Goal: Task Accomplishment & Management: Use online tool/utility

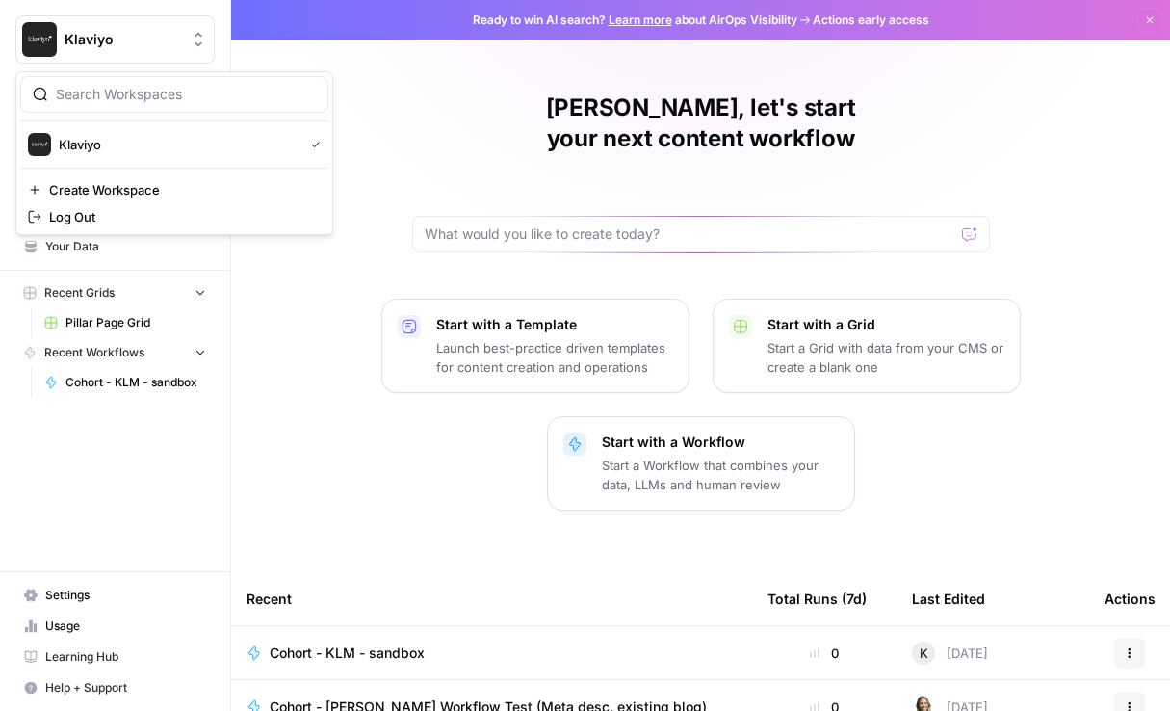
click at [71, 41] on span "Klaviyo" at bounding box center [123, 39] width 117 height 19
click at [68, 145] on span "Klaviyo" at bounding box center [177, 144] width 237 height 19
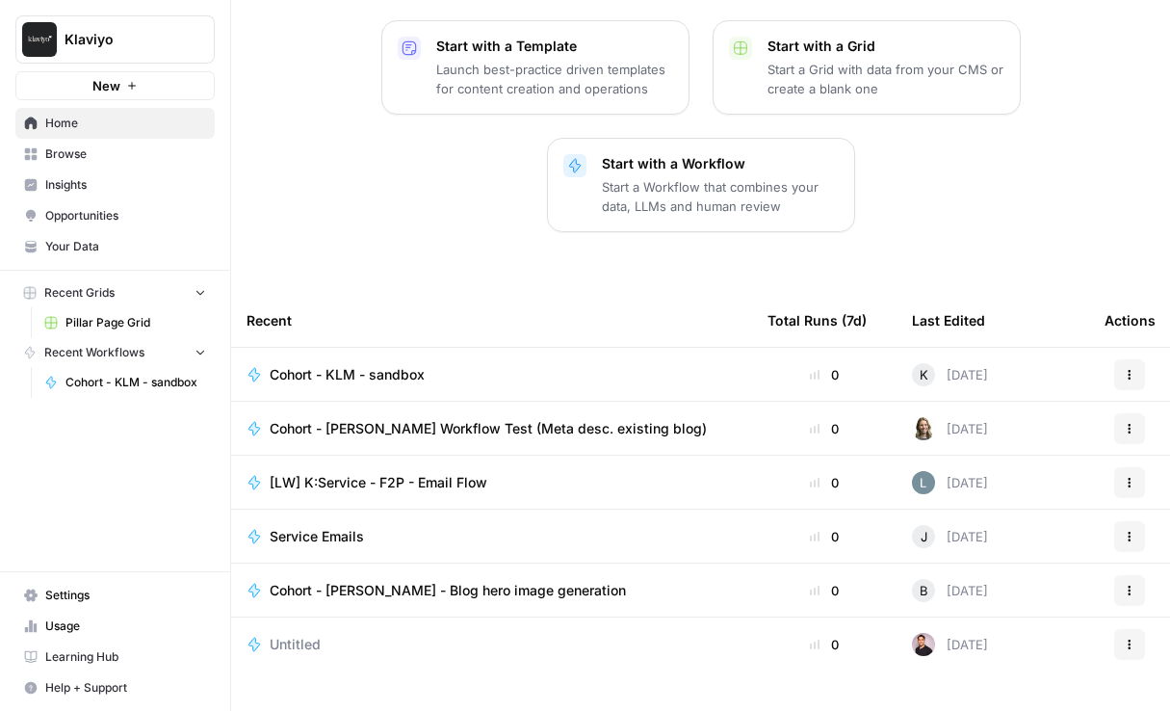
scroll to position [293, 0]
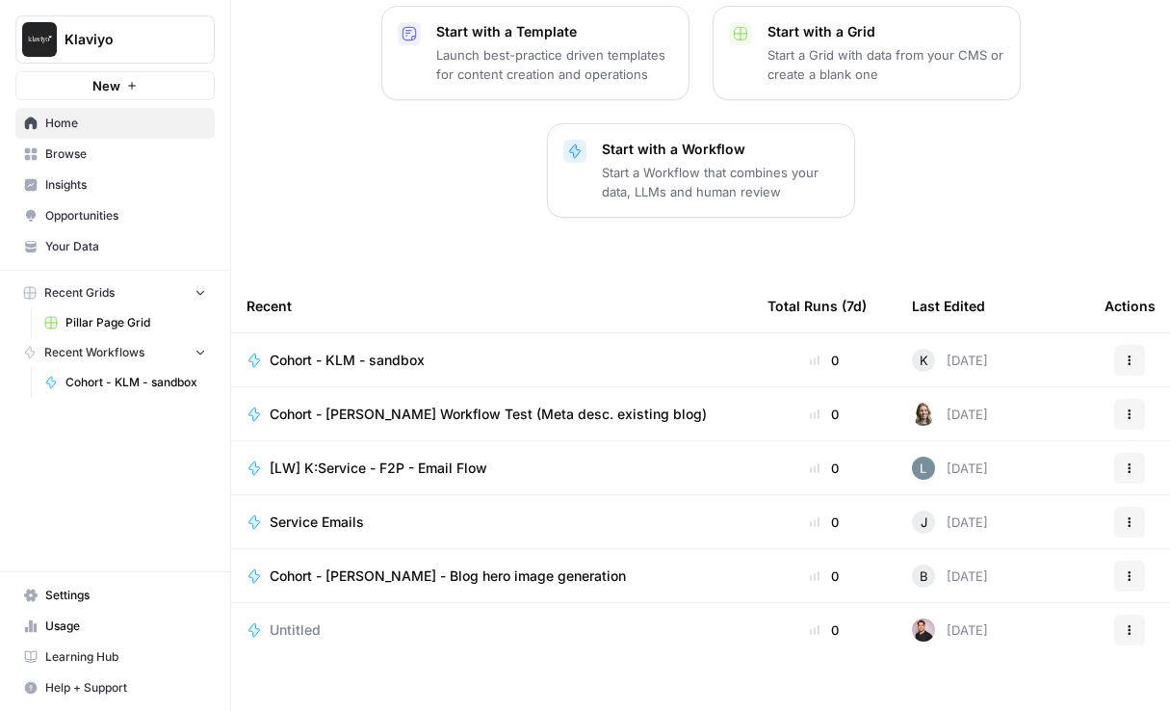
click at [346, 351] on span "Cohort - KLM - sandbox" at bounding box center [347, 360] width 155 height 19
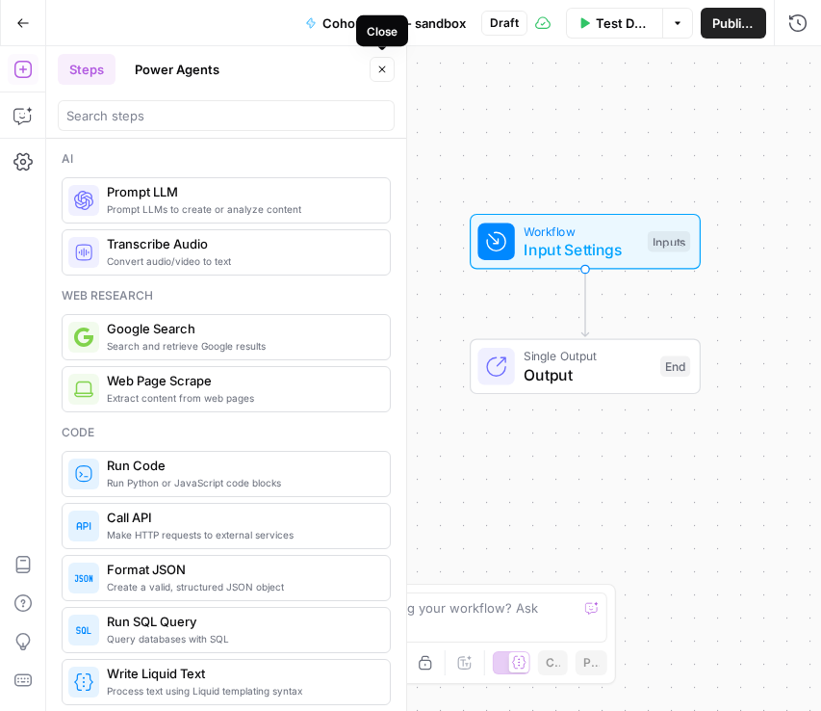
click at [381, 65] on icon "button" at bounding box center [383, 70] width 12 height 12
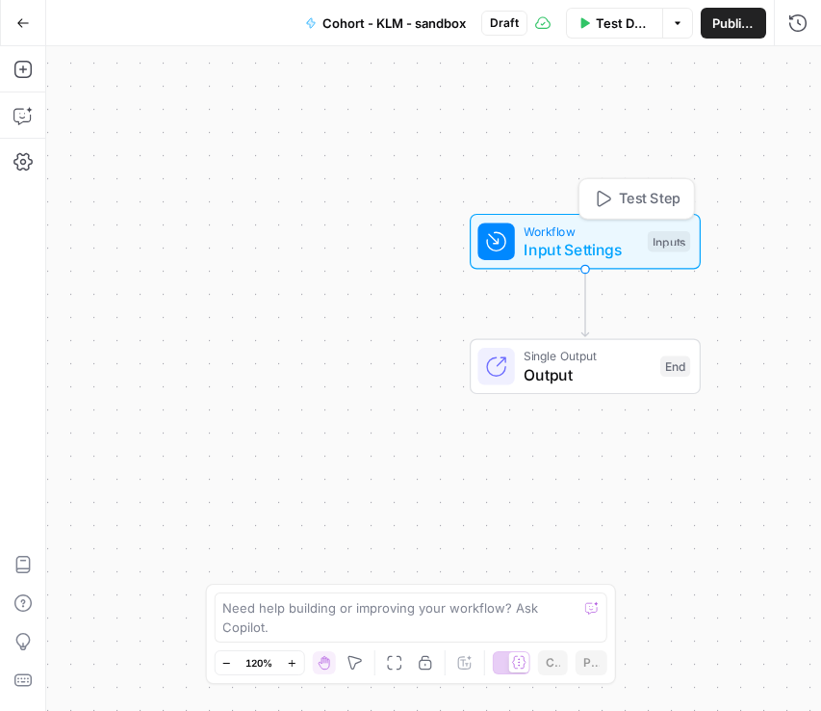
click at [575, 249] on span "Input Settings" at bounding box center [581, 249] width 115 height 23
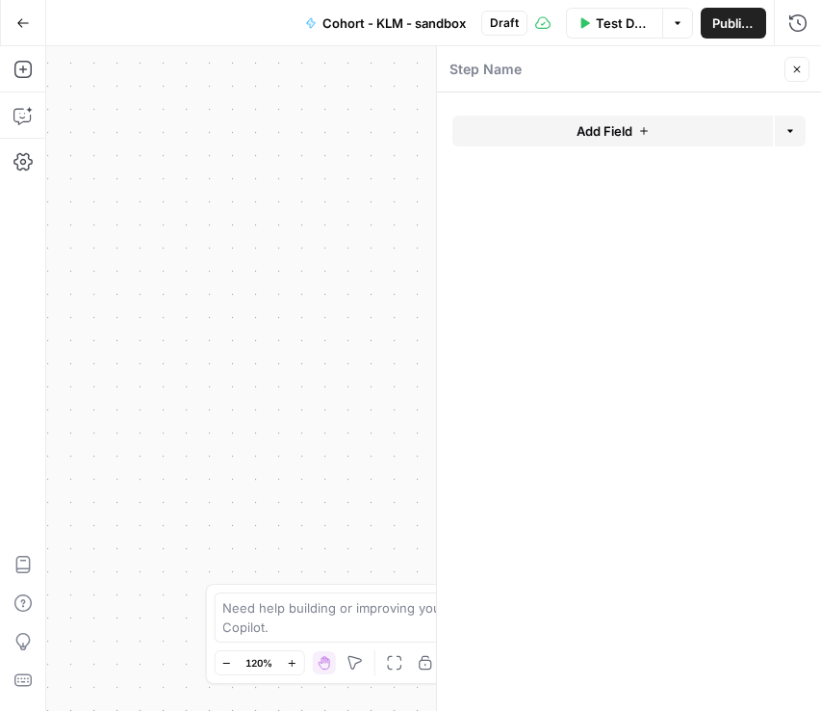
click at [210, 181] on div "Workflow Input Settings Inputs Single Output Output End" at bounding box center [433, 378] width 775 height 664
click at [794, 68] on icon "button" at bounding box center [798, 70] width 12 height 12
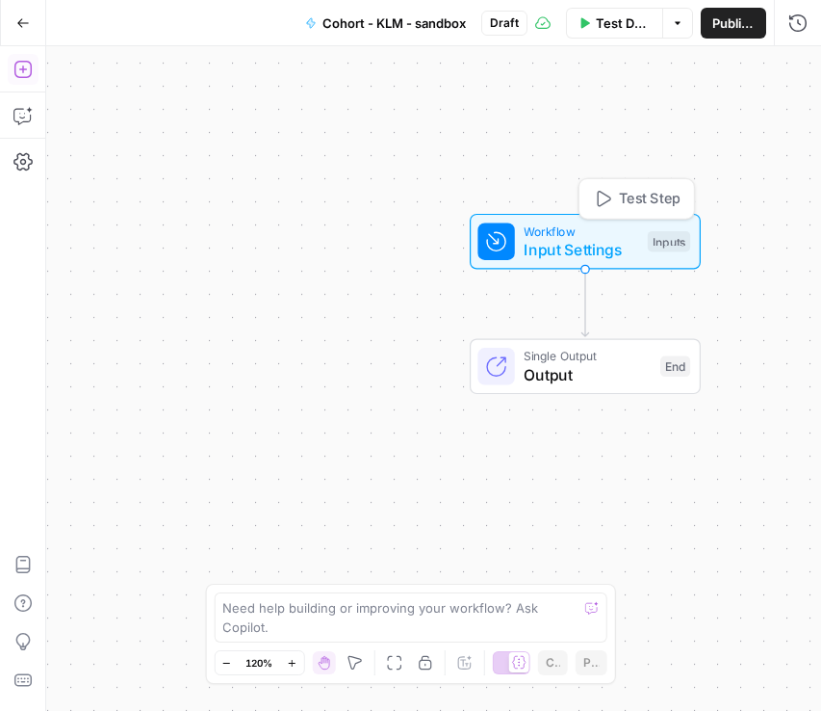
click at [574, 247] on span "Input Settings" at bounding box center [581, 249] width 115 height 23
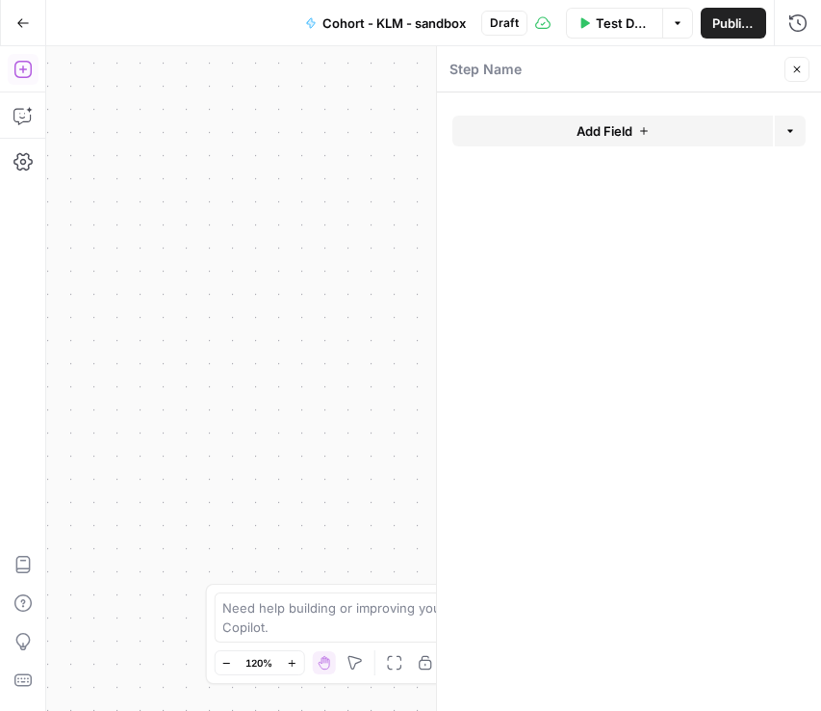
click at [562, 134] on button "Add Field" at bounding box center [613, 131] width 321 height 31
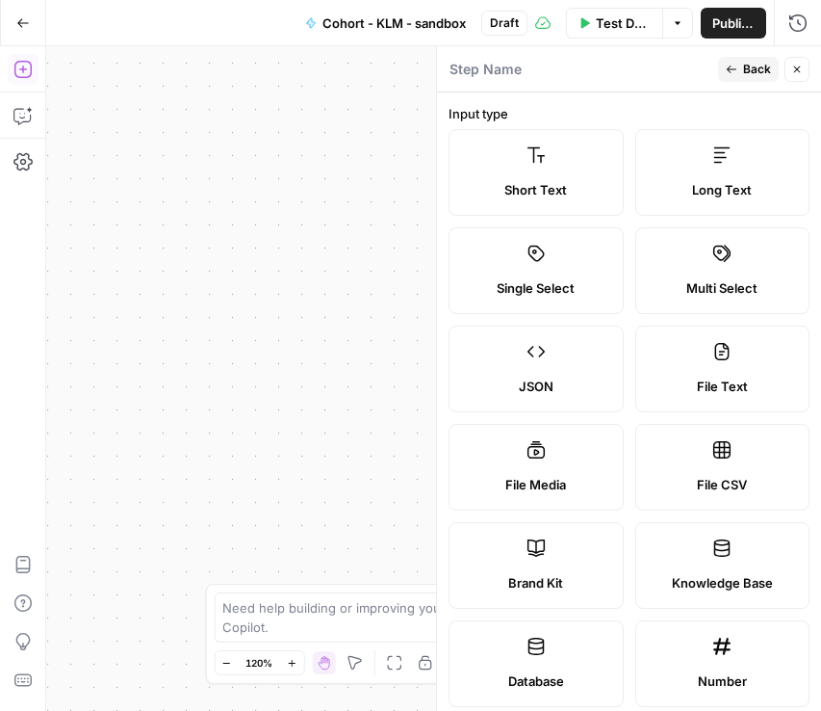
click at [543, 179] on label "Short Text" at bounding box center [536, 172] width 175 height 87
click at [537, 177] on label "Short Text" at bounding box center [536, 172] width 175 height 87
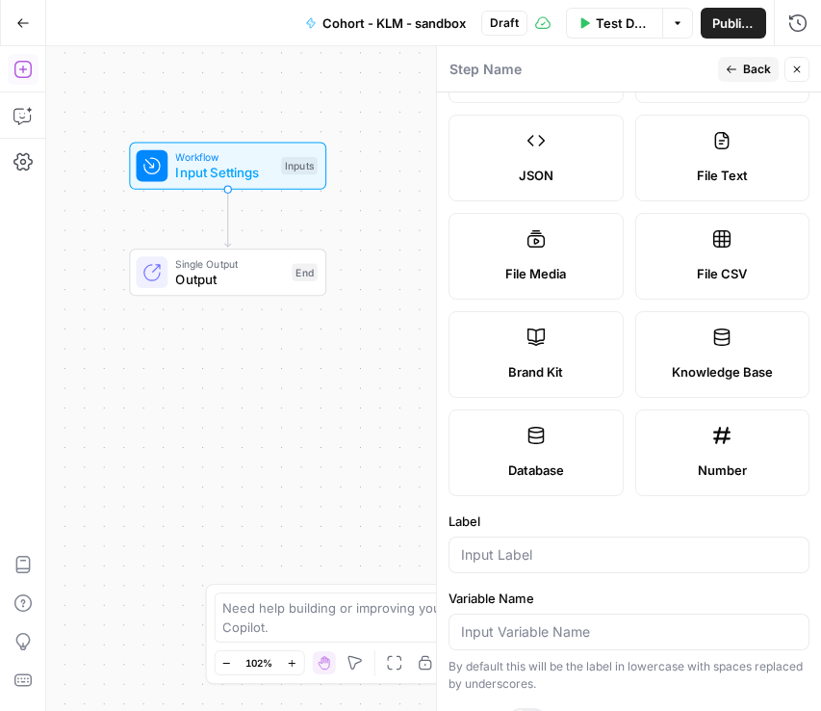
scroll to position [209, 0]
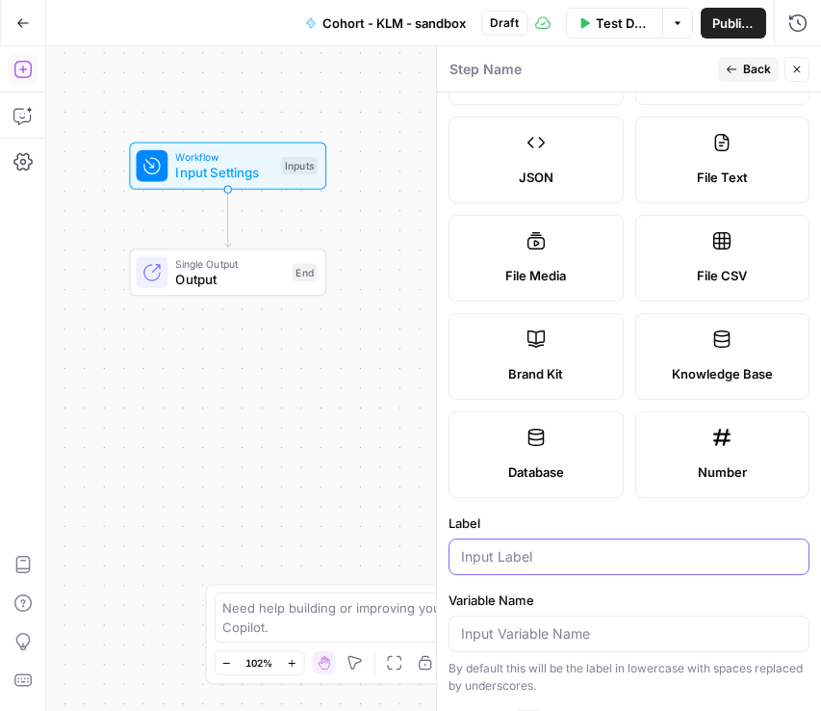
click at [554, 561] on input "Label" at bounding box center [629, 556] width 336 height 19
type input "Article"
drag, startPoint x: 534, startPoint y: 560, endPoint x: 301, endPoint y: 497, distance: 241.5
click at [301, 497] on body "Klaviyo New Home Browse Insights Opportunities Your Data Recent Grids Pillar Pa…" at bounding box center [410, 355] width 821 height 711
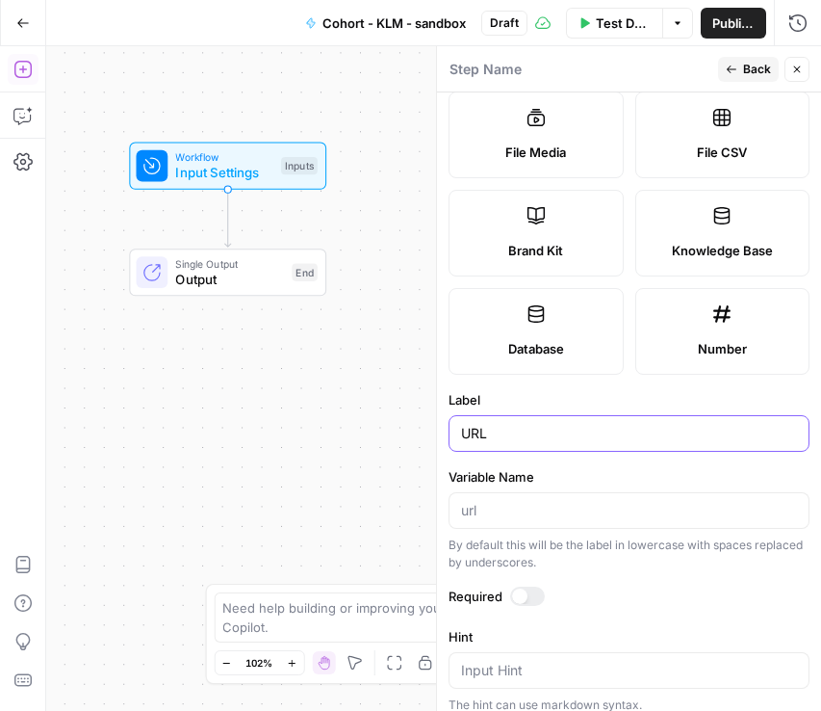
scroll to position [348, 0]
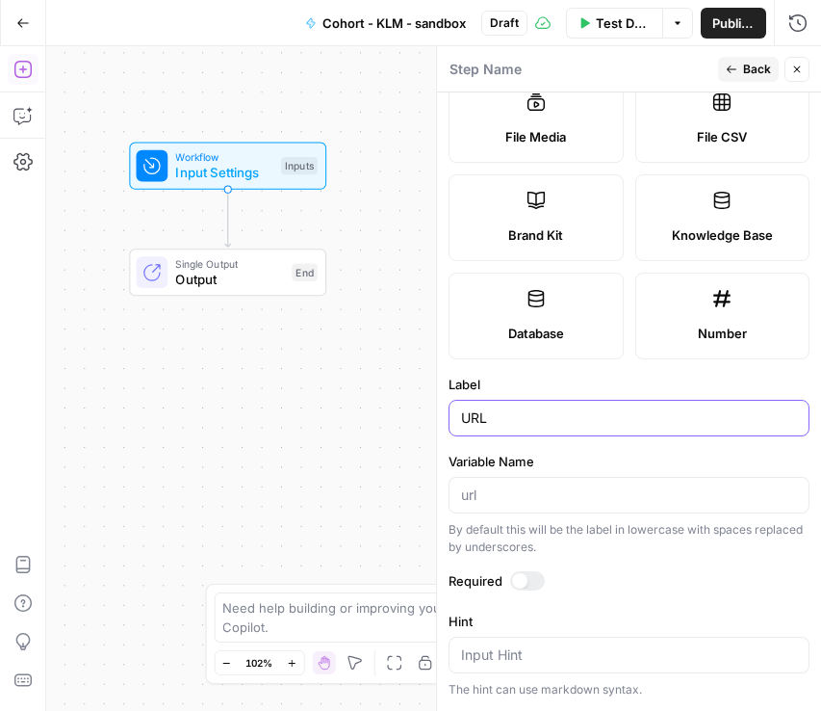
type input "URL"
click at [536, 580] on div at bounding box center [527, 580] width 35 height 19
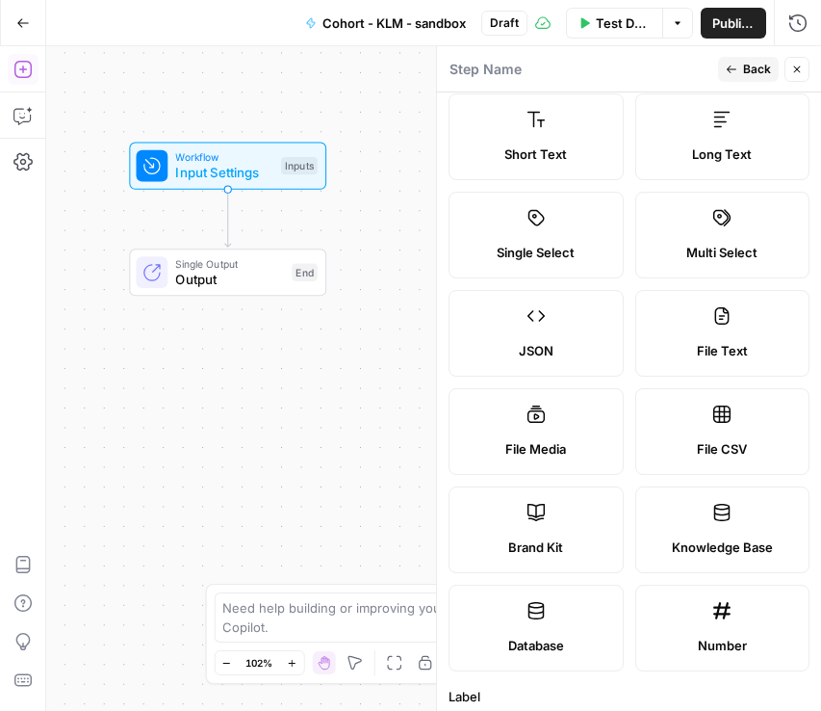
scroll to position [37, 0]
click at [255, 152] on span "Workflow" at bounding box center [223, 156] width 97 height 15
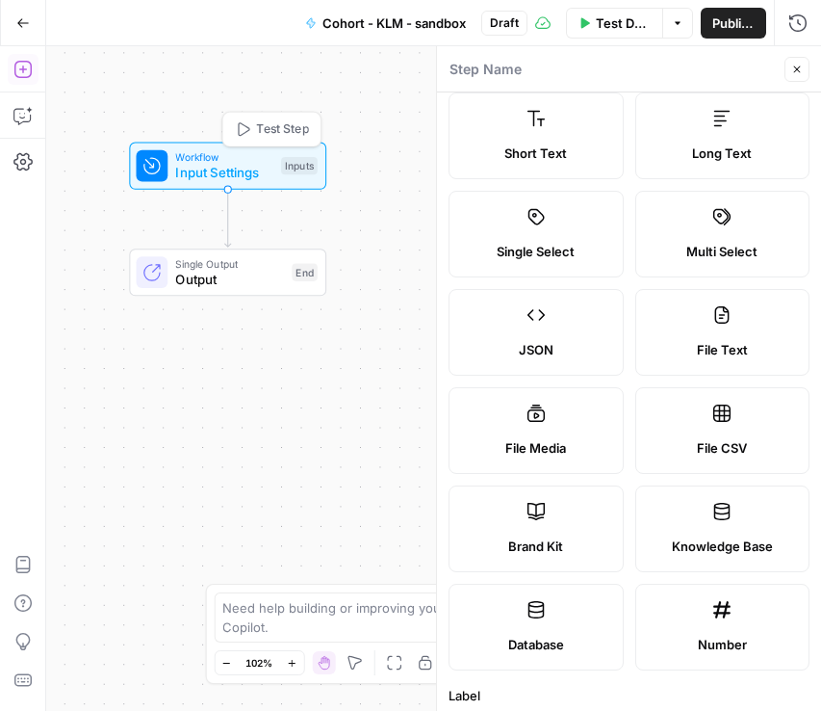
click at [305, 165] on div "Inputs" at bounding box center [299, 165] width 37 height 17
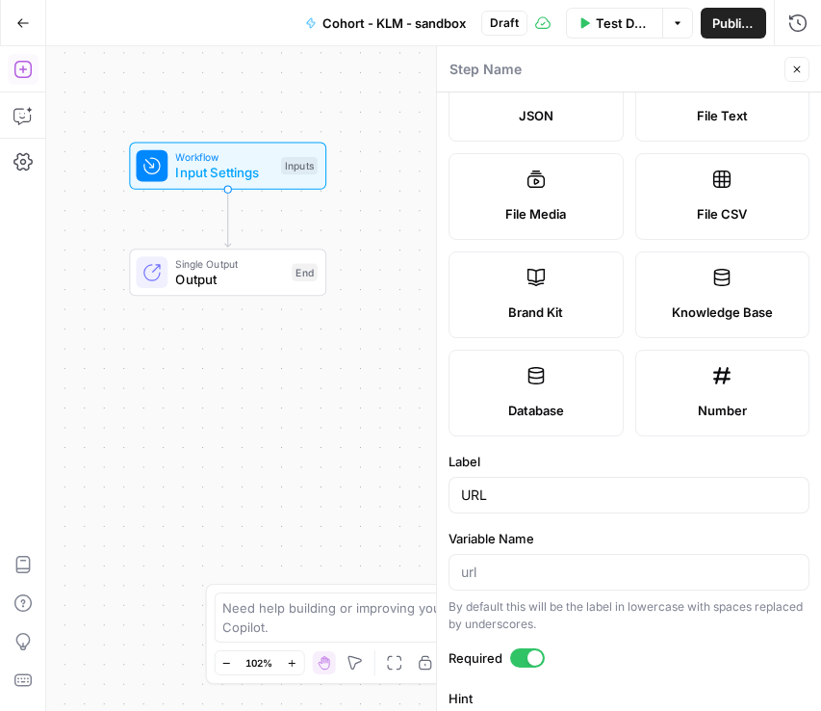
scroll to position [0, 0]
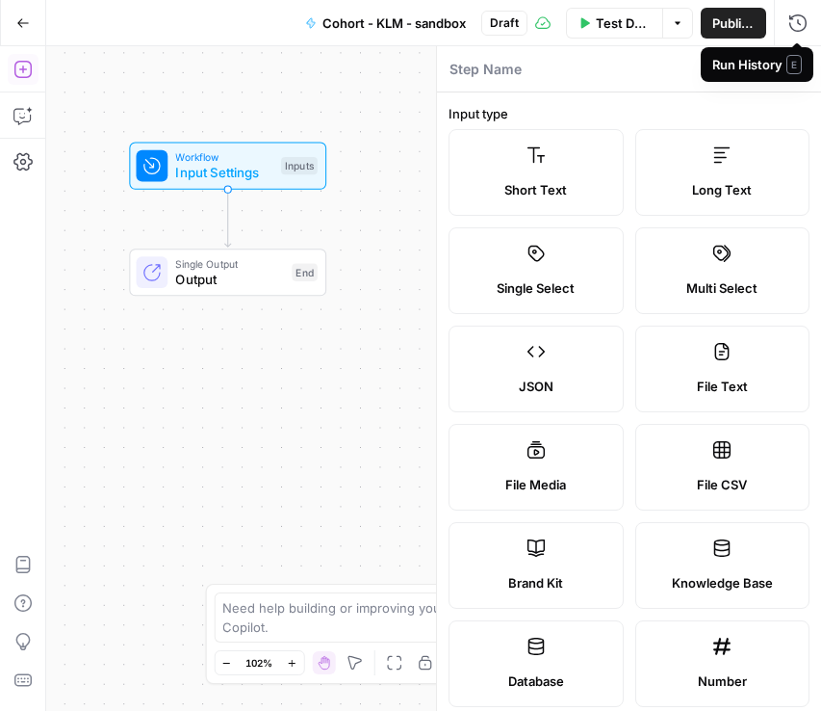
click at [802, 66] on div "Run History E" at bounding box center [757, 64] width 113 height 35
click at [801, 72] on icon "button" at bounding box center [798, 70] width 12 height 12
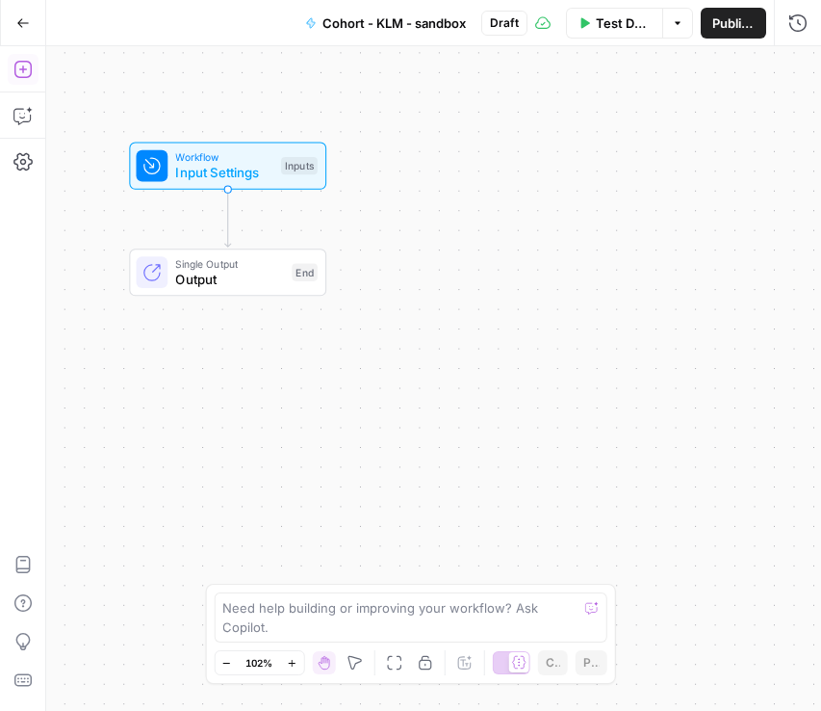
click at [232, 156] on span "Workflow" at bounding box center [223, 156] width 97 height 15
click at [320, 383] on div "Workflow Input Settings Inputs Single Output Output End" at bounding box center [433, 378] width 775 height 664
click at [801, 75] on button "Close" at bounding box center [797, 69] width 25 height 25
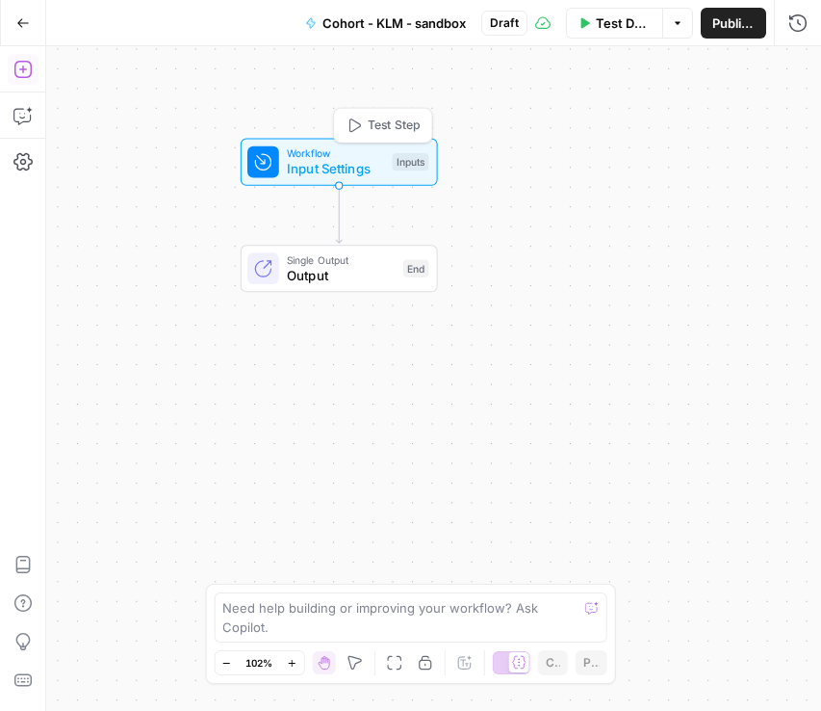
click at [381, 118] on span "Test Step" at bounding box center [394, 125] width 52 height 17
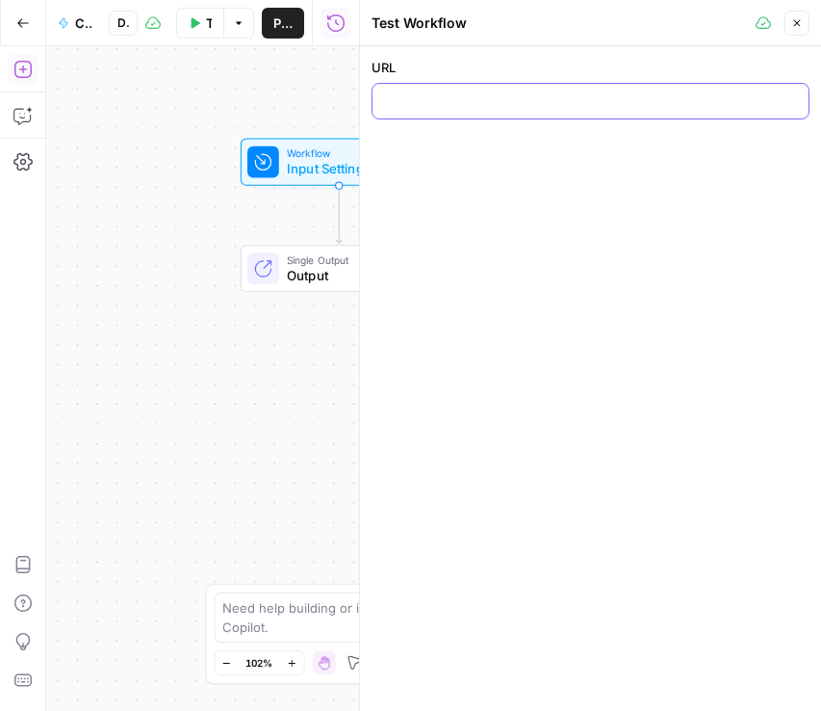
click at [410, 106] on input "URL" at bounding box center [590, 100] width 413 height 19
click at [506, 91] on div at bounding box center [591, 101] width 438 height 37
click at [195, 384] on div "Workflow Input Settings Inputs Single Output Output End" at bounding box center [202, 378] width 313 height 664
click at [796, 19] on icon "button" at bounding box center [798, 23] width 12 height 12
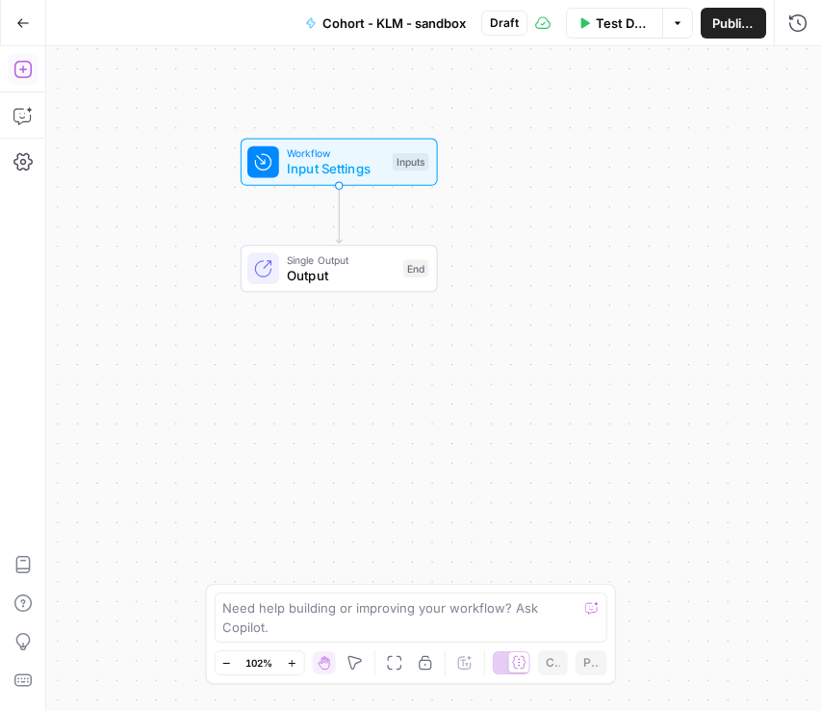
click at [350, 169] on span "Input Settings" at bounding box center [335, 168] width 97 height 19
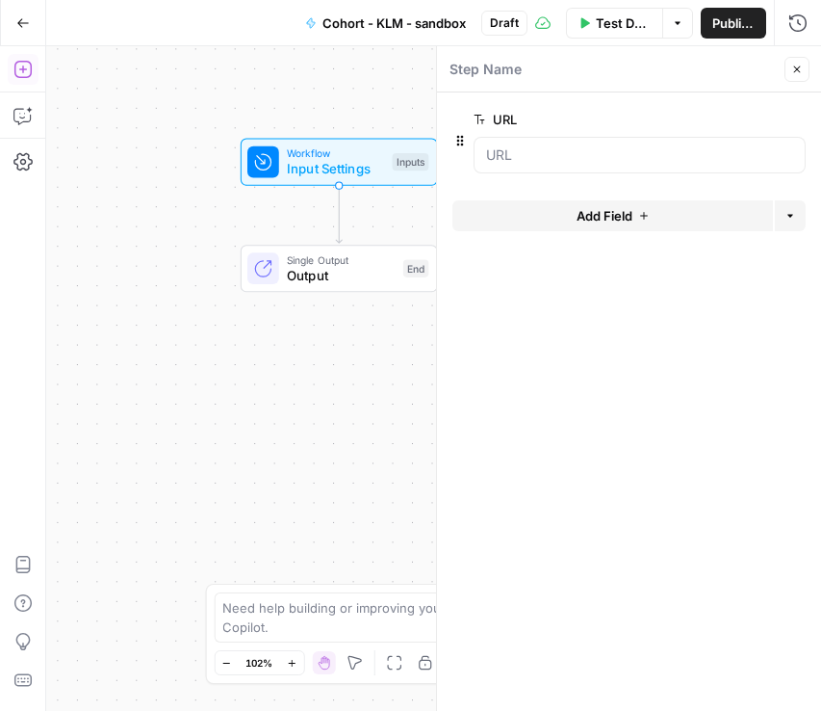
click at [569, 219] on button "Add Field" at bounding box center [613, 215] width 321 height 31
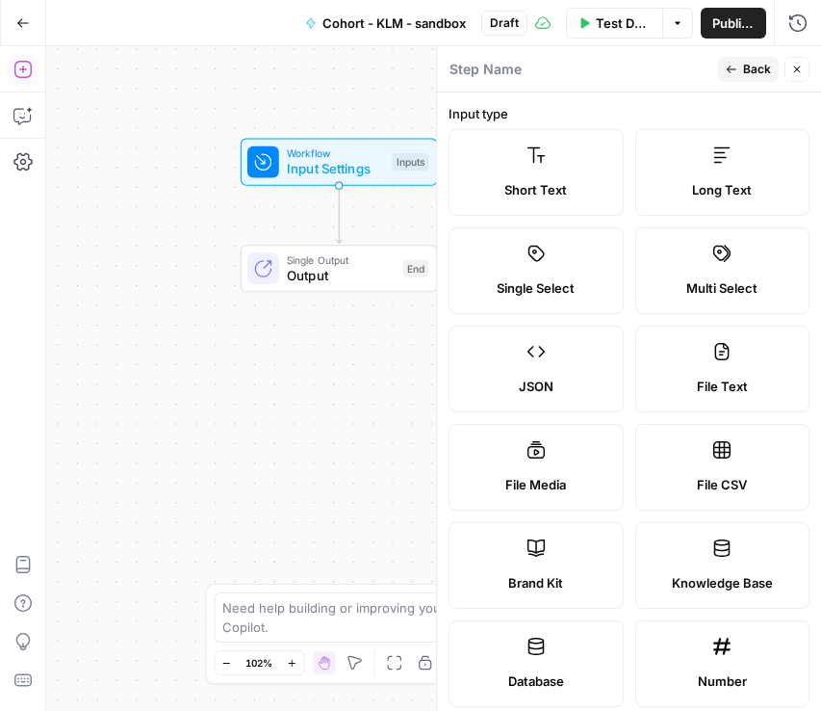
click at [696, 153] on label "Long Text" at bounding box center [723, 172] width 175 height 87
click at [523, 170] on label "Short Text" at bounding box center [536, 172] width 175 height 87
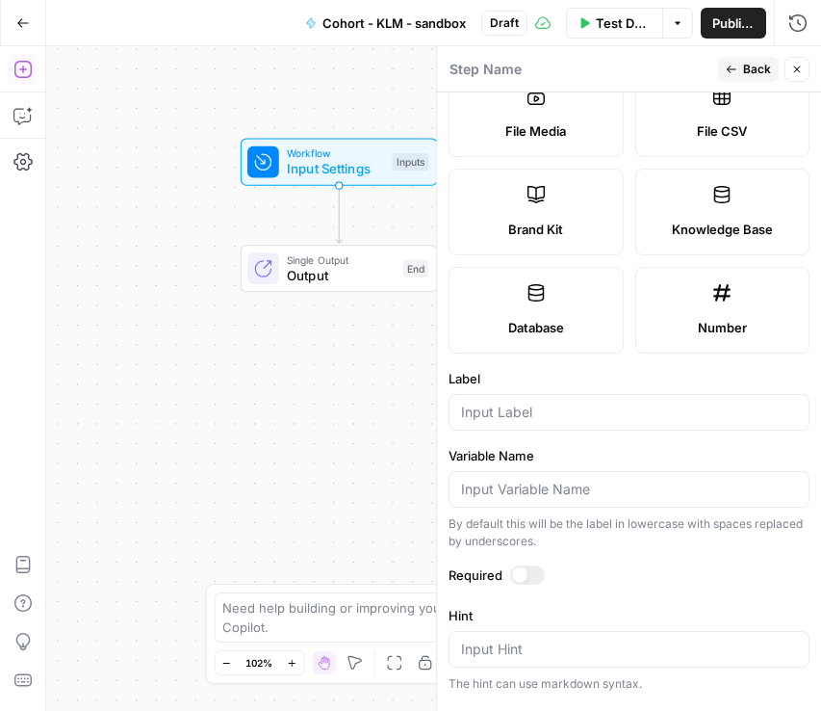
scroll to position [365, 0]
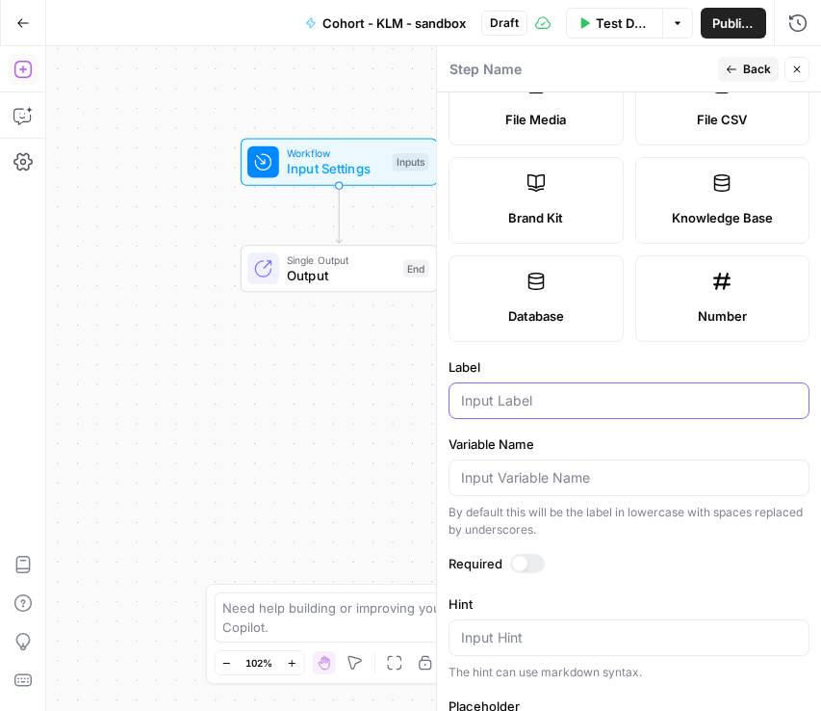
click at [543, 403] on input "Label" at bounding box center [629, 400] width 336 height 19
type input "URL"
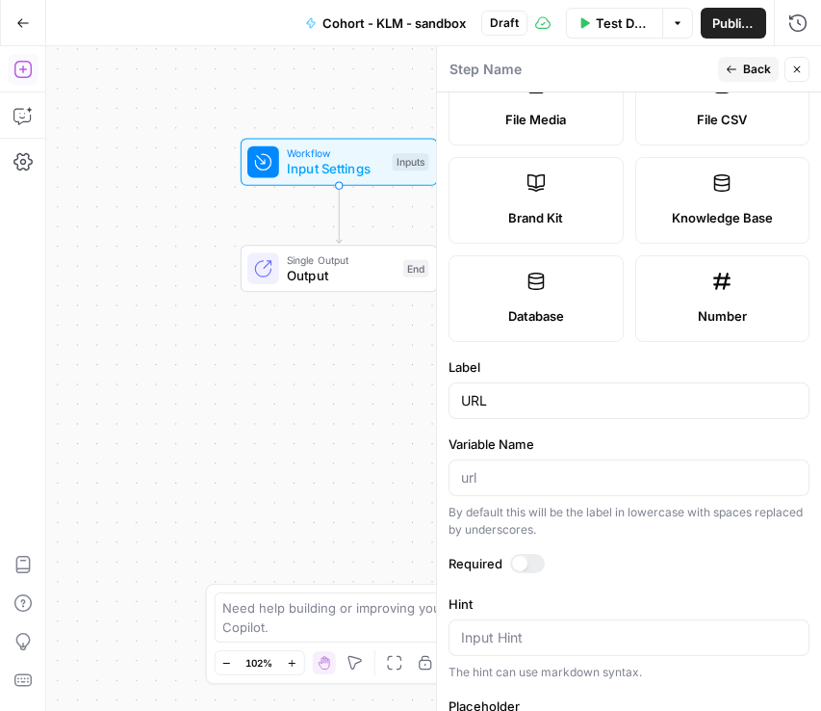
click at [536, 563] on div at bounding box center [527, 563] width 35 height 19
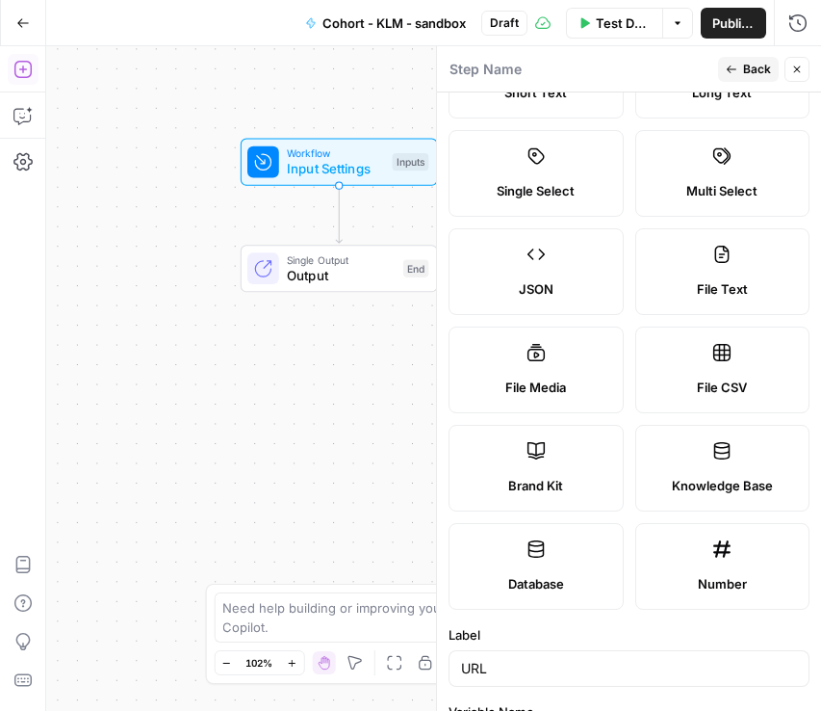
scroll to position [0, 0]
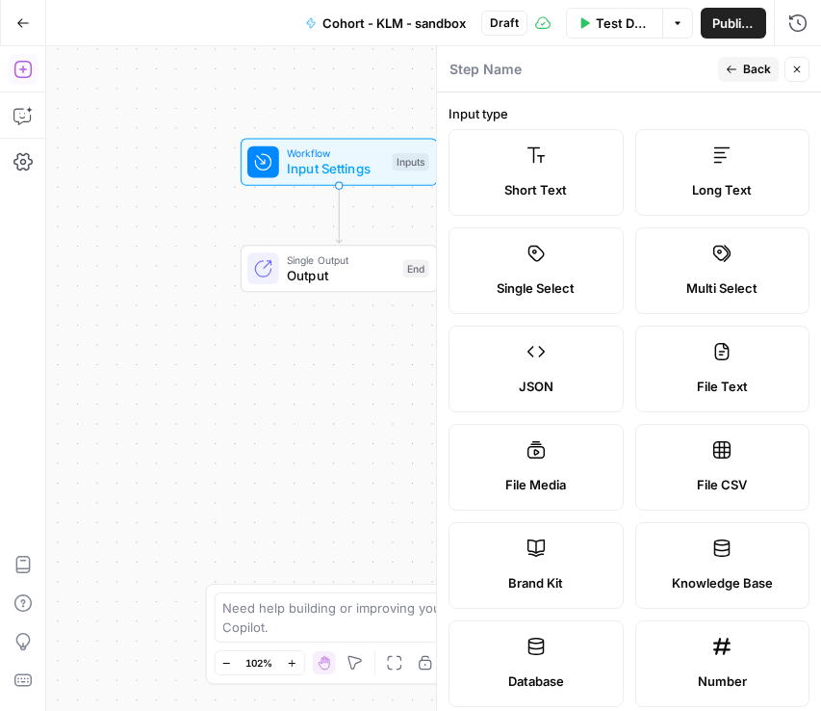
click at [744, 71] on span "Back" at bounding box center [757, 69] width 28 height 17
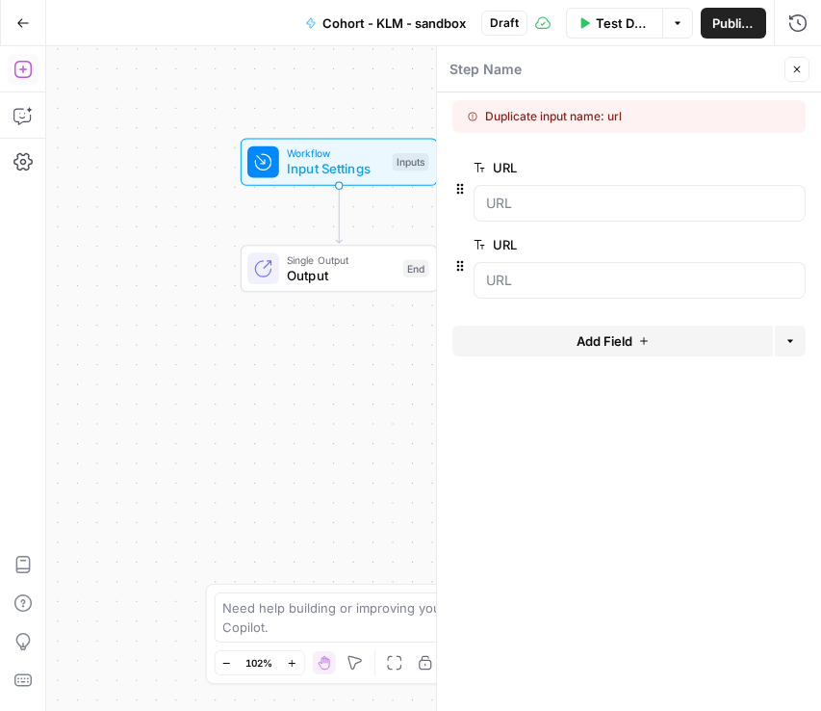
click at [729, 242] on span "edit field" at bounding box center [734, 244] width 42 height 15
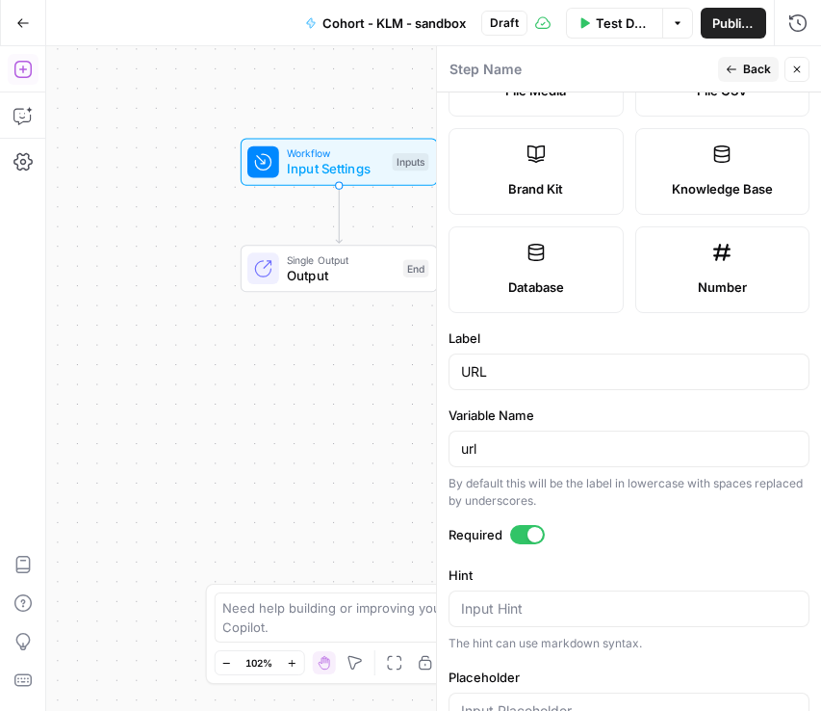
scroll to position [395, 0]
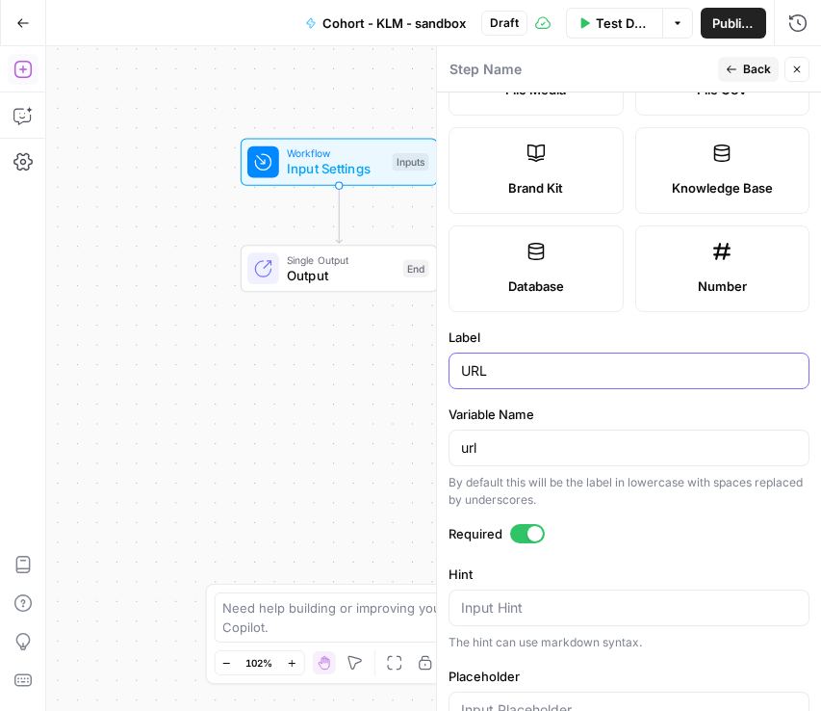
drag, startPoint x: 550, startPoint y: 365, endPoint x: 397, endPoint y: 365, distance: 153.1
click at [397, 365] on body "Klaviyo New Home Browse Insights Opportunities Your Data Recent Grids Pillar Pa…" at bounding box center [410, 355] width 821 height 711
type input "U"
type input "Keyword"
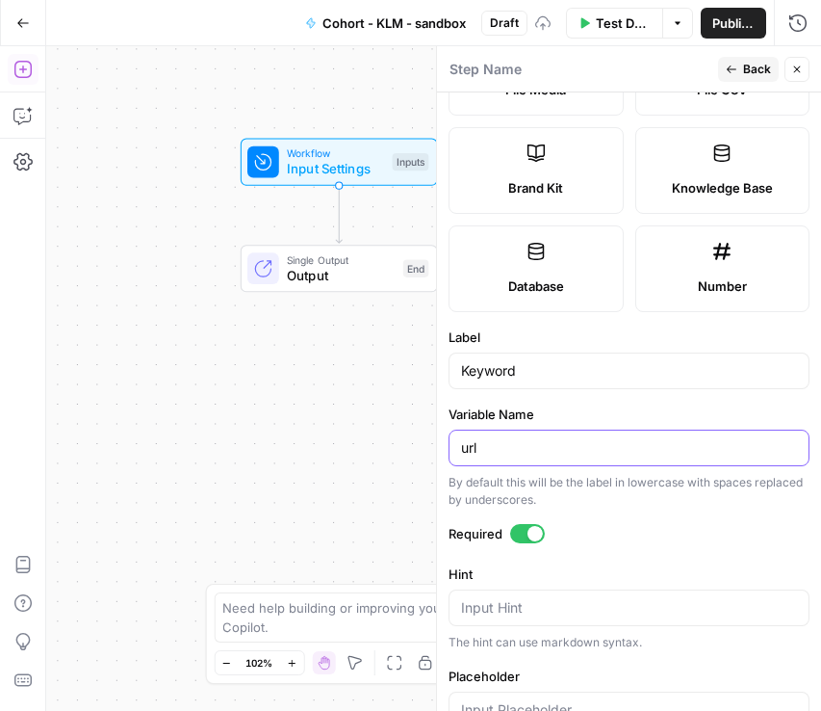
drag, startPoint x: 553, startPoint y: 445, endPoint x: 398, endPoint y: 419, distance: 157.2
click at [398, 419] on body "Klaviyo New Home Browse Insights Opportunities Your Data Recent Grids Pillar Pa…" at bounding box center [410, 355] width 821 height 711
type input "u"
type input "keyword"
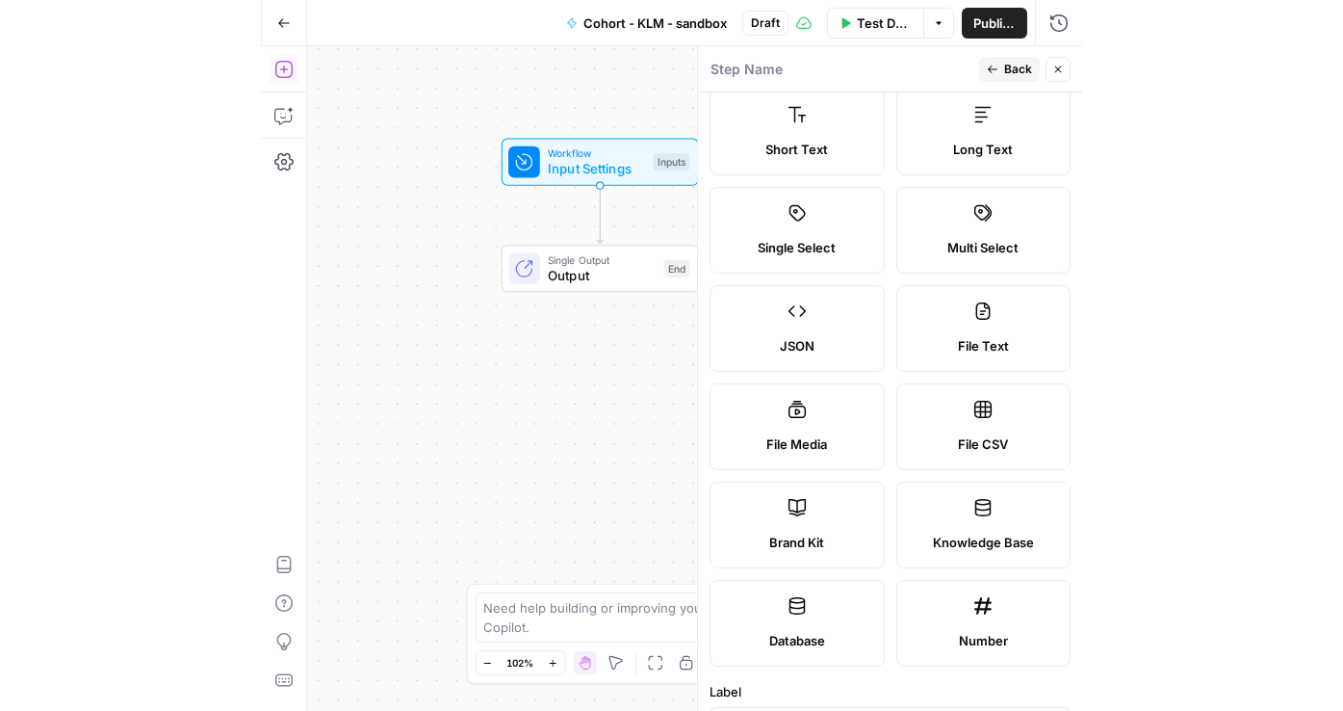
scroll to position [35, 0]
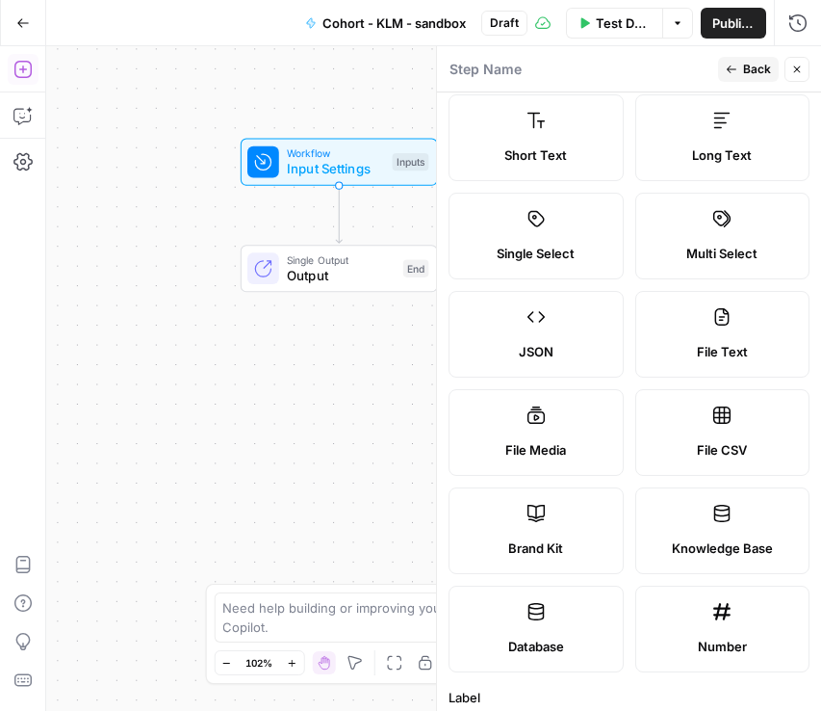
click at [748, 67] on span "Back" at bounding box center [757, 69] width 28 height 17
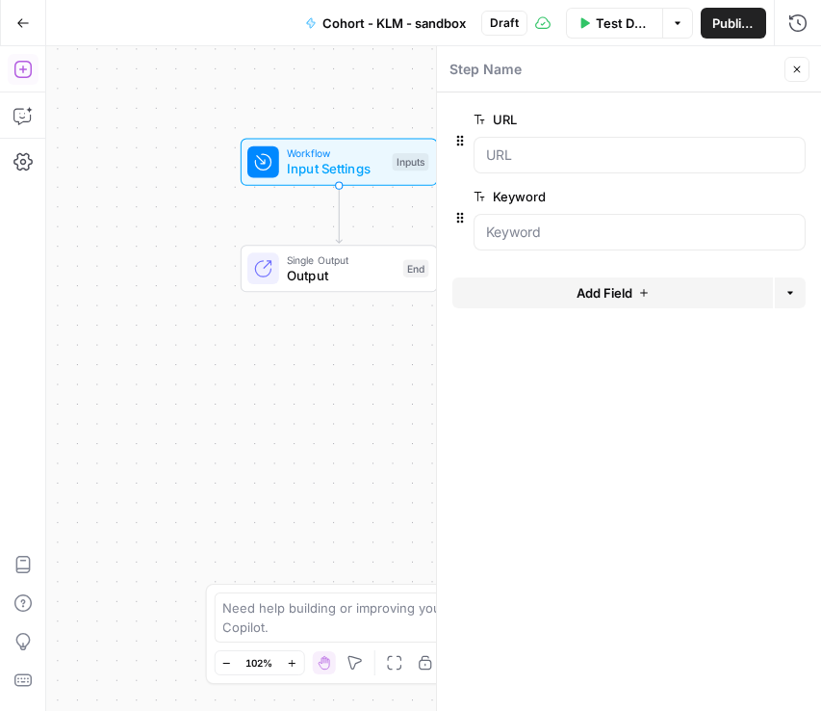
click at [796, 69] on icon "button" at bounding box center [797, 69] width 7 height 7
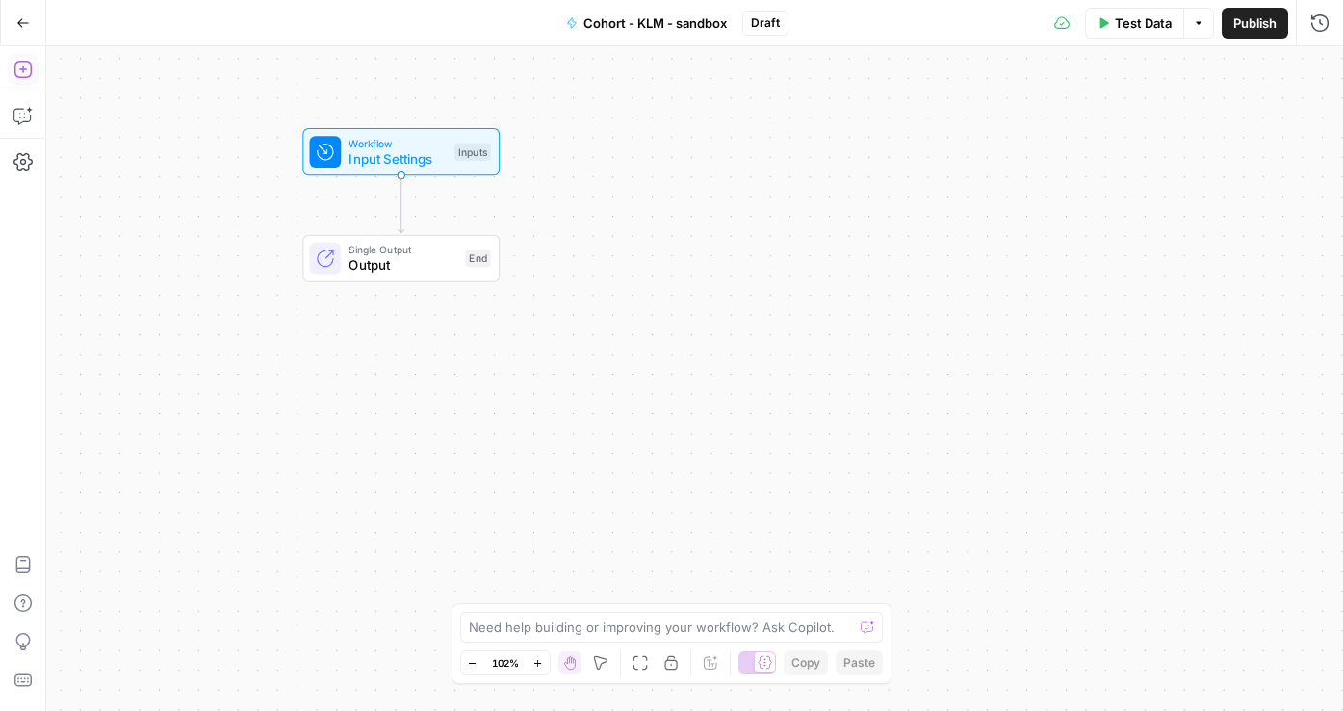
click at [27, 73] on icon "button" at bounding box center [22, 69] width 19 height 19
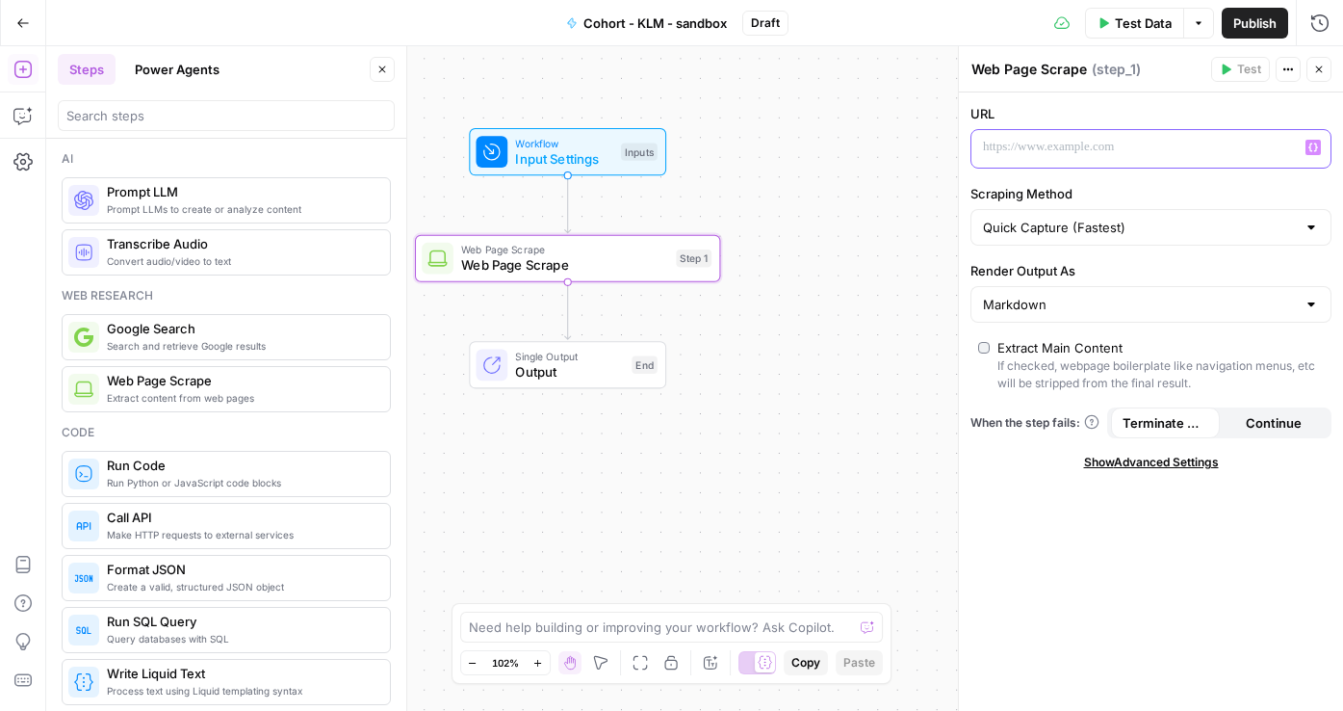
click at [1125, 150] on p at bounding box center [1135, 147] width 305 height 19
drag, startPoint x: 980, startPoint y: 149, endPoint x: 1313, endPoint y: 152, distance: 333.2
click at [1169, 152] on div "**********" at bounding box center [1151, 149] width 359 height 38
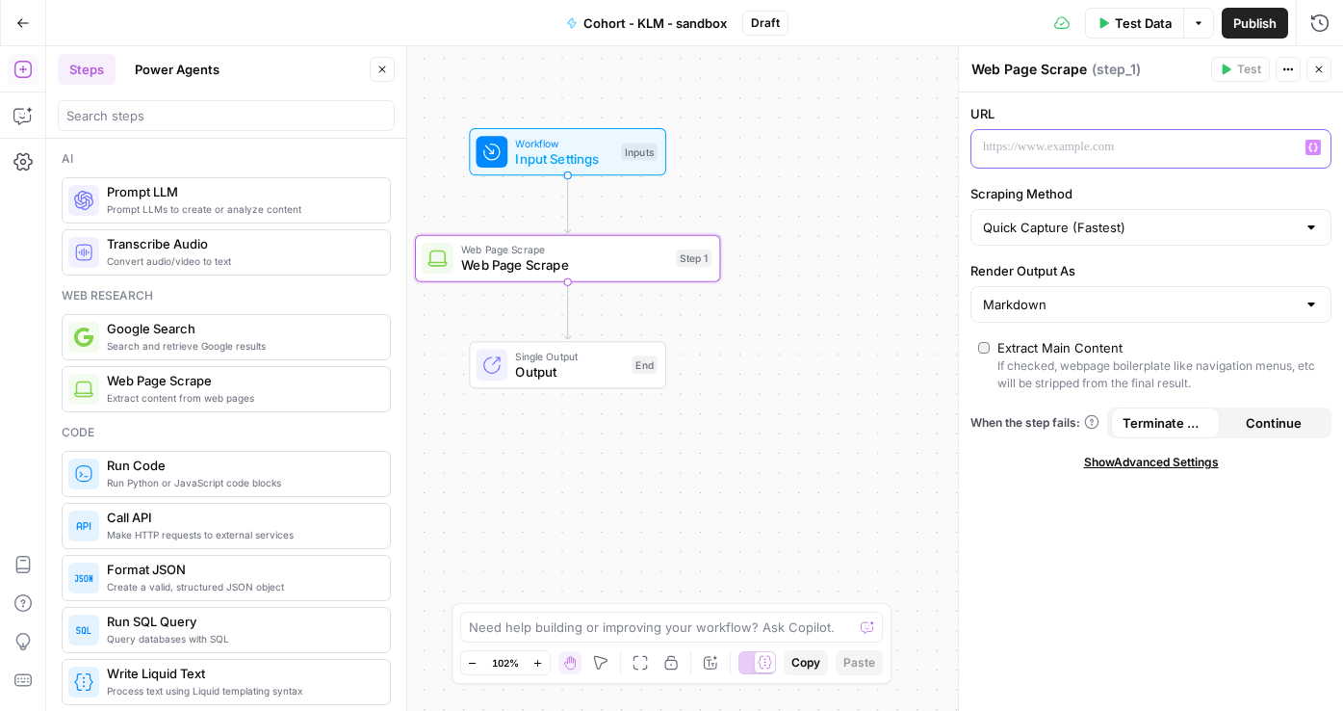
click at [1169, 146] on button "Variables Menu" at bounding box center [1313, 147] width 15 height 15
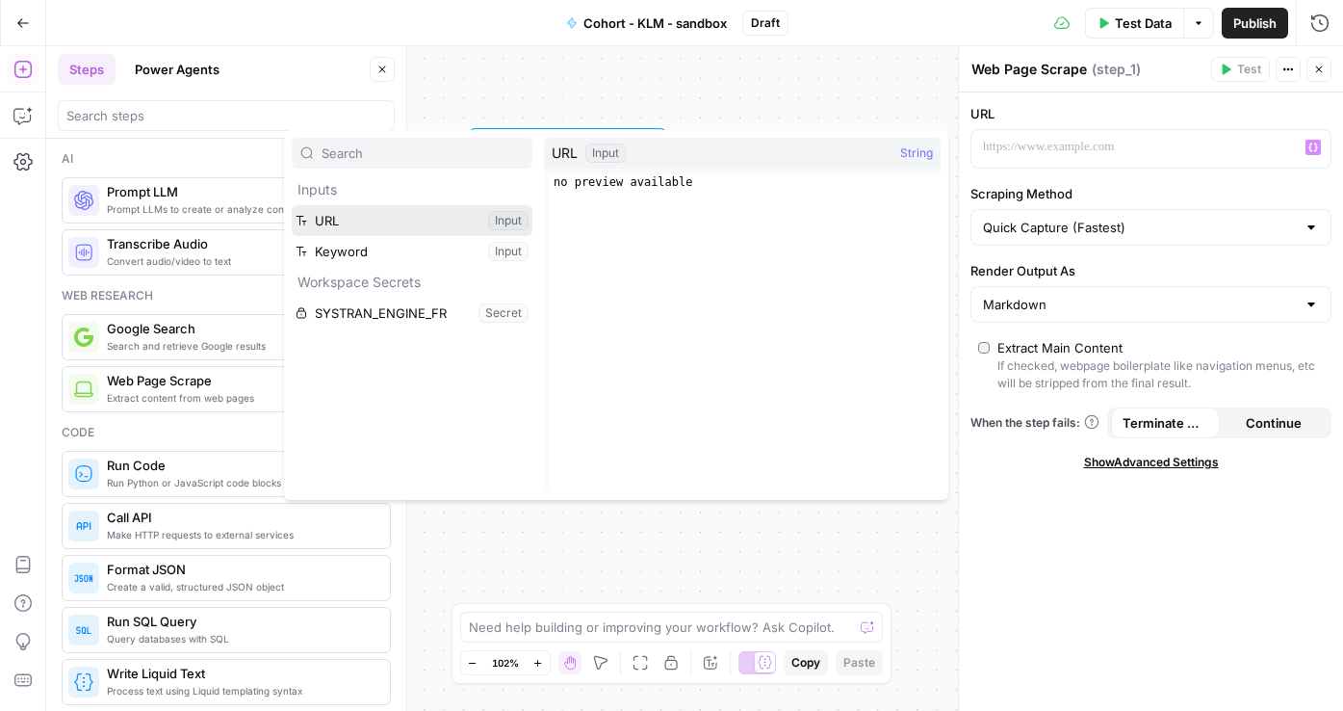
click at [340, 220] on button "Select variable URL" at bounding box center [412, 220] width 241 height 31
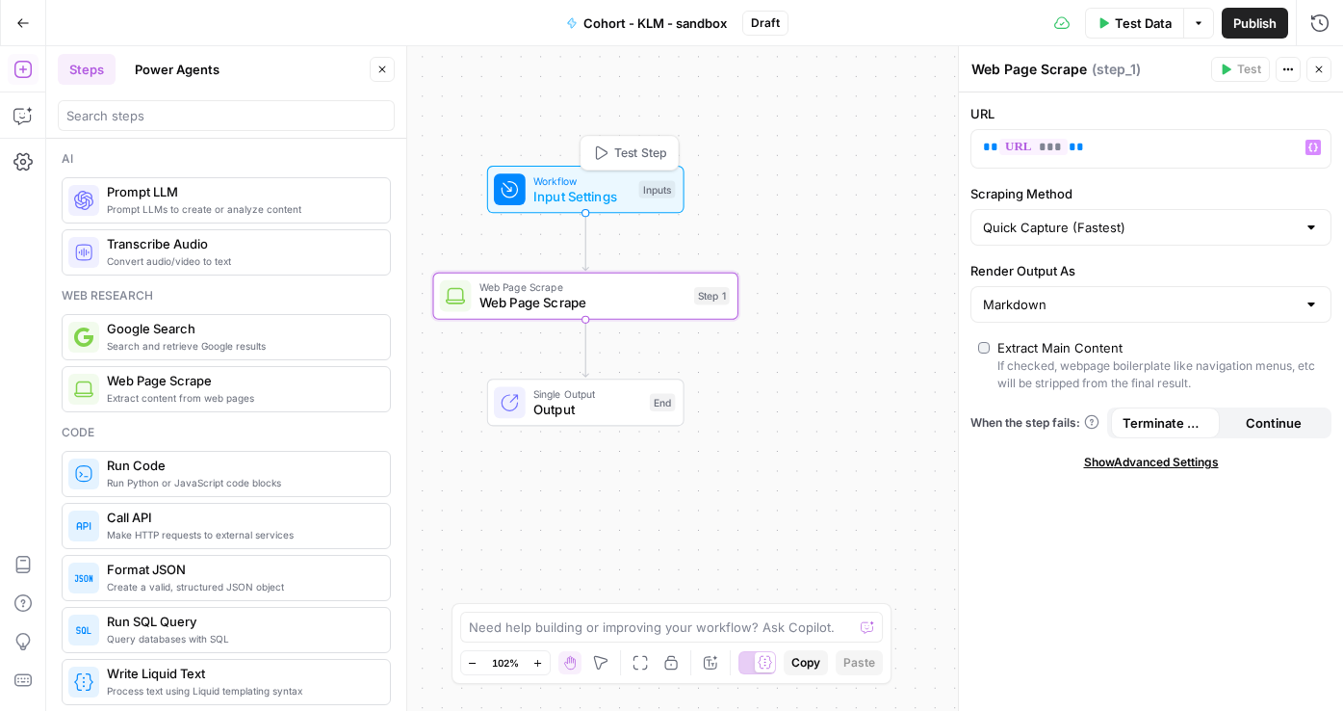
click at [634, 149] on span "Test Step" at bounding box center [640, 152] width 52 height 17
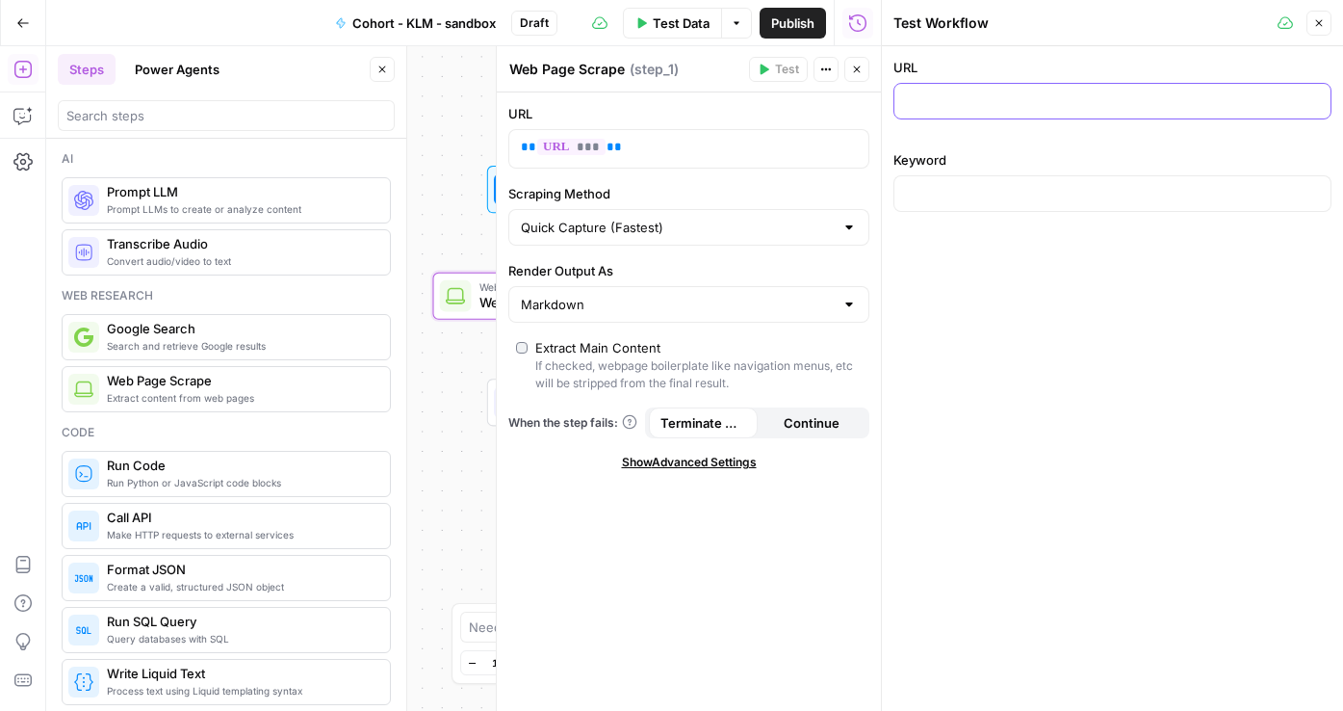
click at [966, 95] on input "URL" at bounding box center [1112, 100] width 413 height 19
paste input "[URL][DOMAIN_NAME]"
type input "[URL][DOMAIN_NAME]"
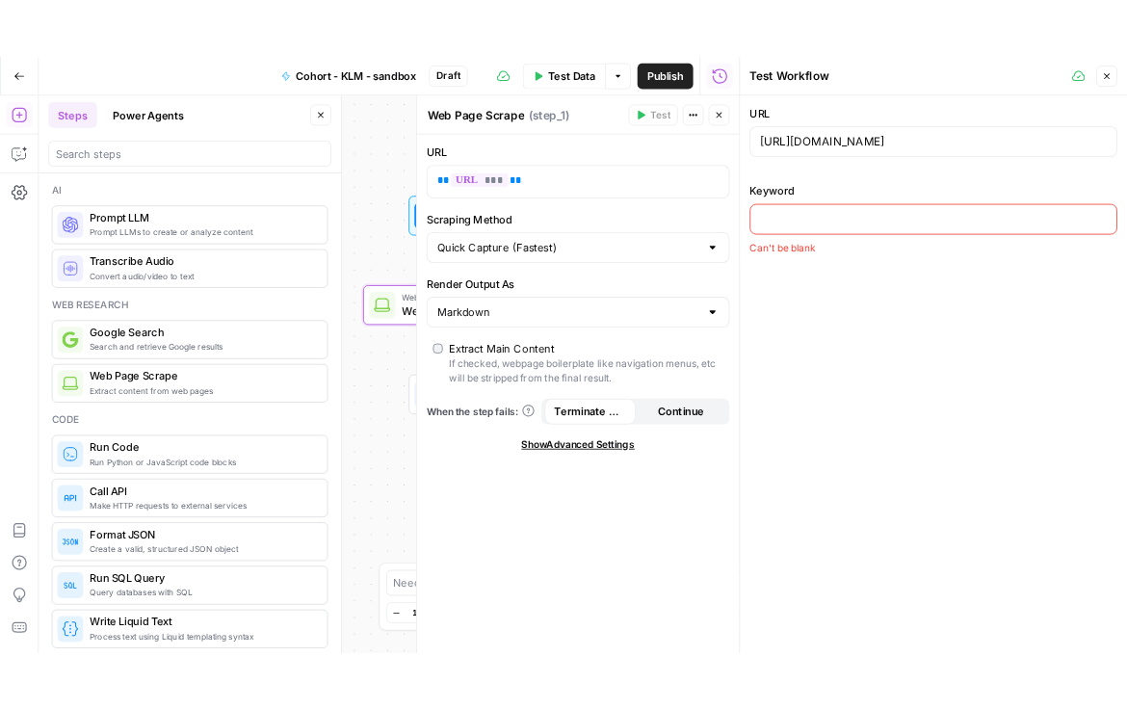
scroll to position [0, 0]
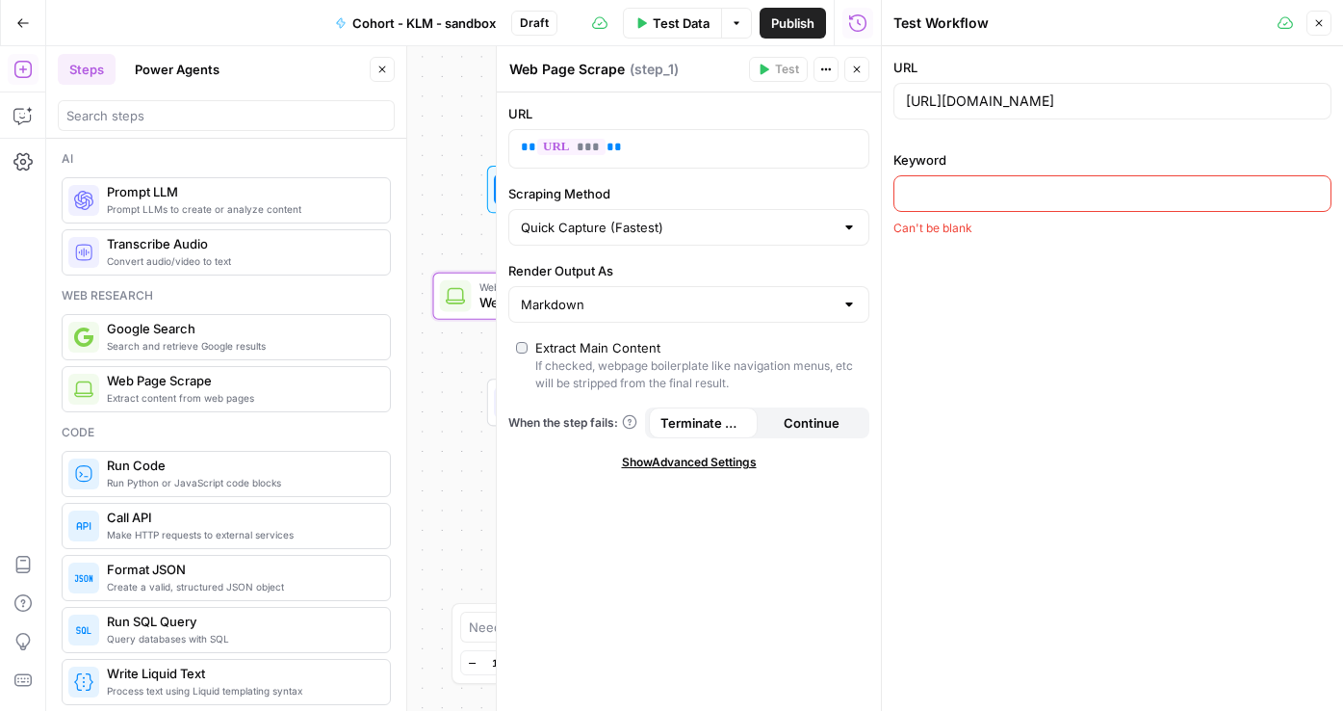
click at [983, 197] on input "Keyword" at bounding box center [1112, 193] width 413 height 19
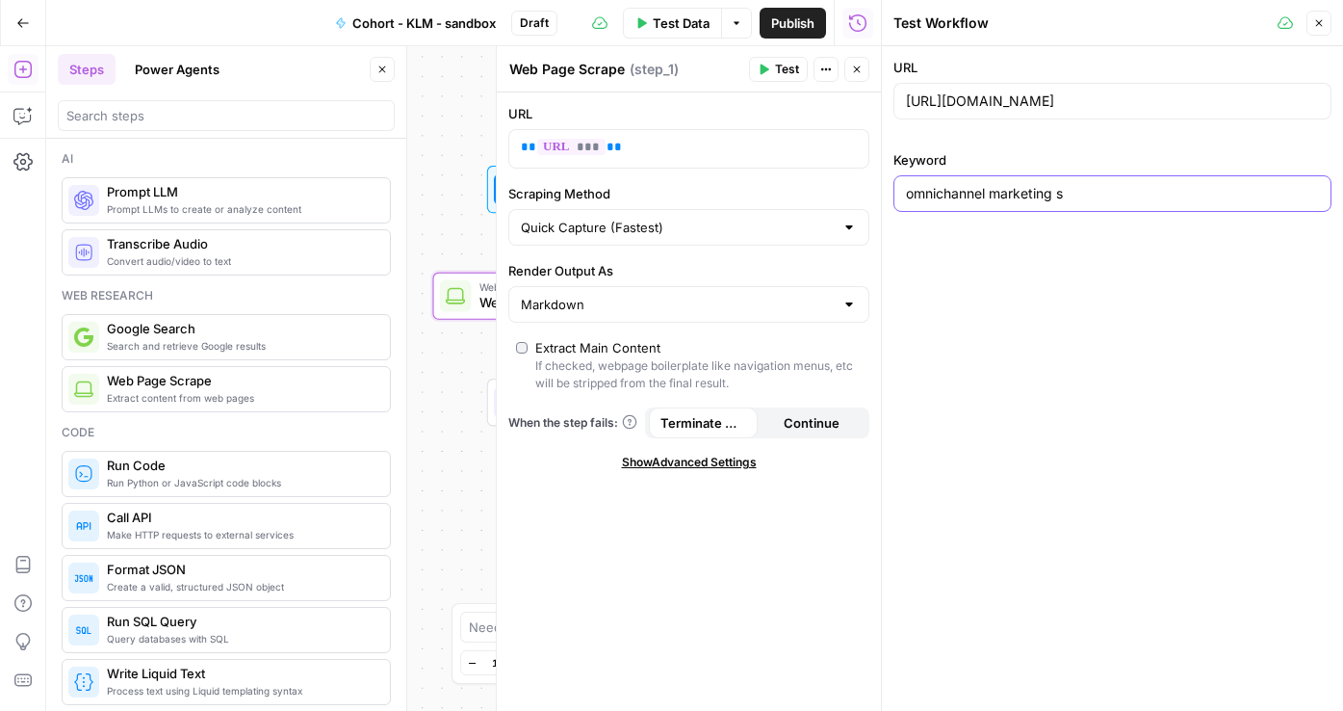
type input "omnichannel marketing"
drag, startPoint x: 1062, startPoint y: 193, endPoint x: 845, endPoint y: 193, distance: 216.7
click at [845, 193] on body "Klaviyo New Home Browse Insights Opportunities Your Data Recent Grids Pillar Pa…" at bounding box center [671, 355] width 1343 height 711
type input "[DATE] marketing inspiration for email and SMS"
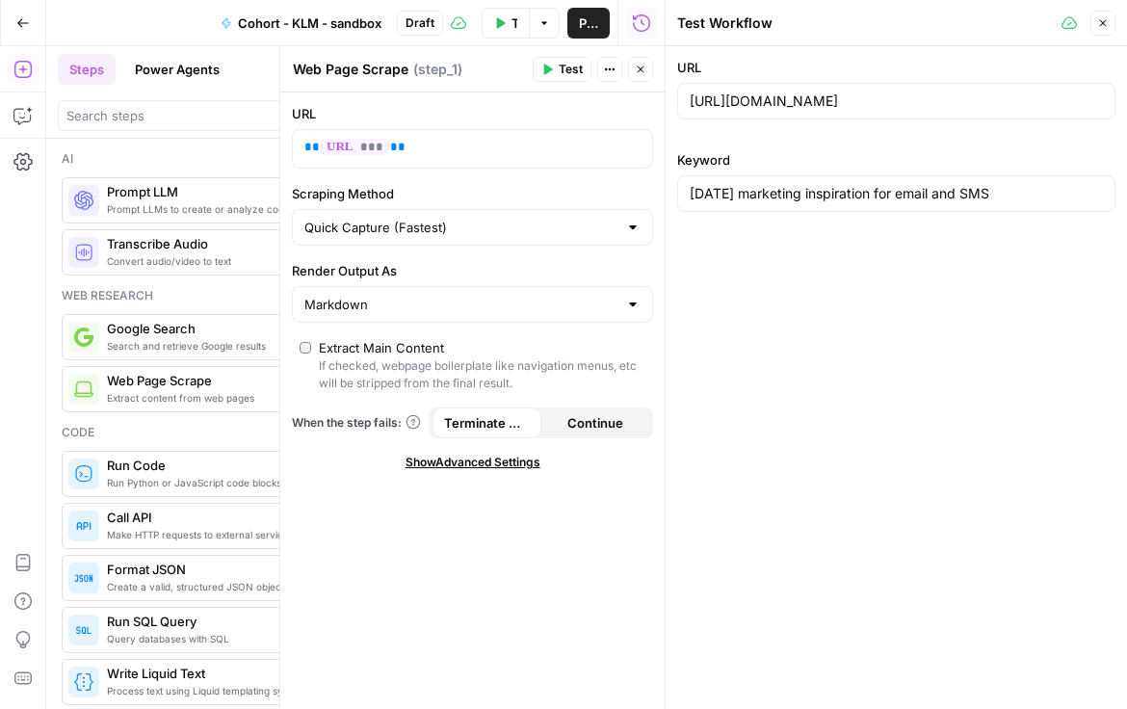
click at [608, 70] on icon "button" at bounding box center [610, 70] width 12 height 12
click at [555, 68] on button "Test" at bounding box center [562, 69] width 59 height 25
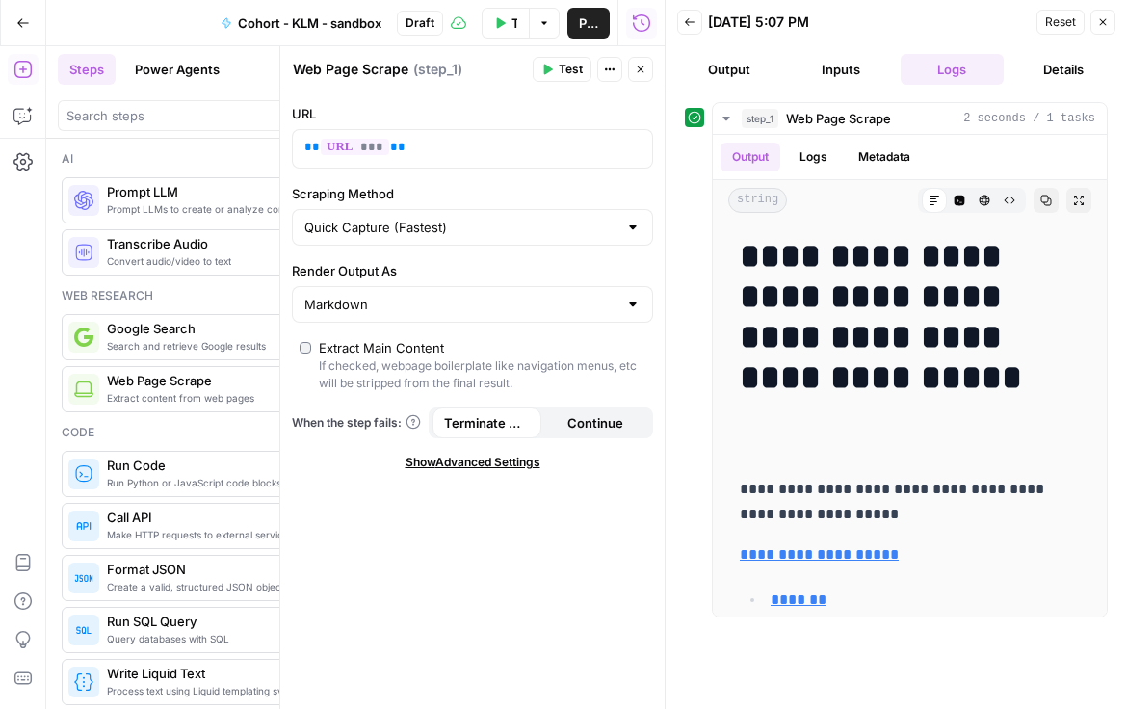
click at [757, 67] on button "Output" at bounding box center [729, 69] width 104 height 31
